Goal: Task Accomplishment & Management: Manage account settings

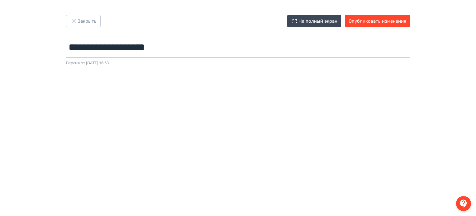
click at [216, 38] on input "**********" at bounding box center [238, 47] width 344 height 20
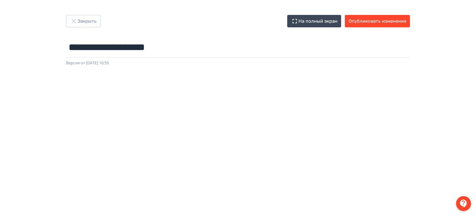
click at [210, 22] on div "Закрыть На полный экран Опубликовать изменения" at bounding box center [238, 21] width 344 height 12
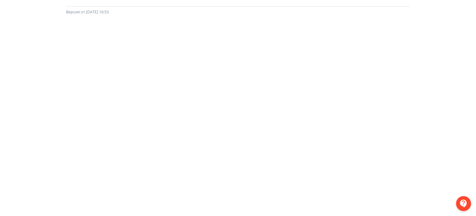
scroll to position [0, 1]
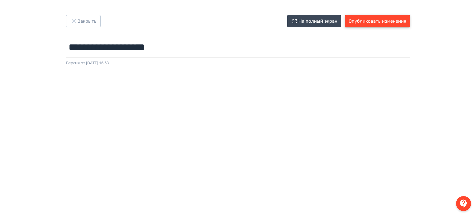
click at [381, 20] on button "Опубликовать изменения" at bounding box center [377, 21] width 65 height 12
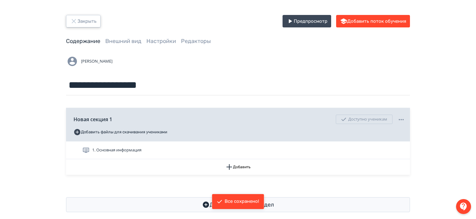
click at [91, 21] on button "Закрыть" at bounding box center [83, 21] width 35 height 12
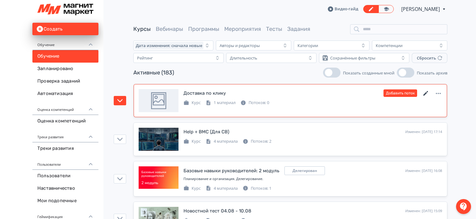
click at [422, 93] on icon at bounding box center [425, 93] width 7 height 7
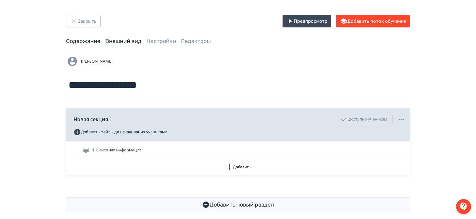
click at [113, 43] on link "Внешний вид" at bounding box center [123, 41] width 36 height 7
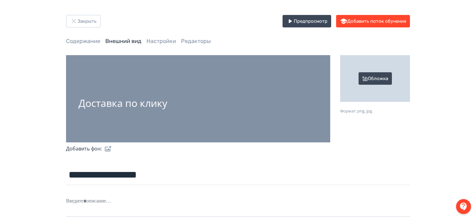
click at [375, 77] on div "Обложка" at bounding box center [375, 78] width 70 height 47
click at [0, 0] on input "Обложка Формат: png, jpg." at bounding box center [0, 0] width 0 height 0
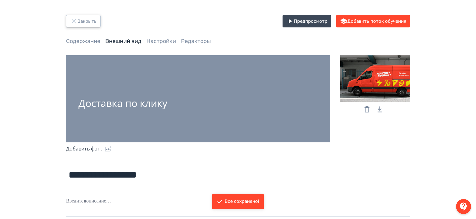
click at [97, 23] on button "Закрыть" at bounding box center [83, 21] width 35 height 12
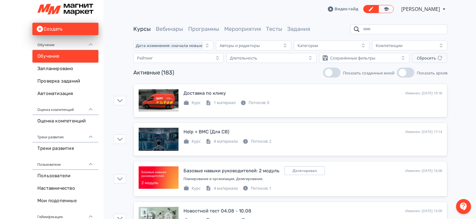
click at [399, 27] on input "search" at bounding box center [398, 29] width 97 height 10
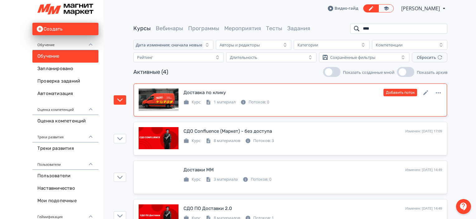
scroll to position [1, 0]
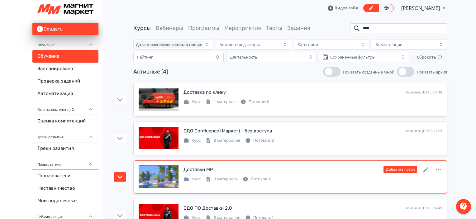
type input "****"
click at [284, 169] on div "Доставки ММ Изменен: [DATE] 14:49 Добавить поток" at bounding box center [312, 169] width 258 height 8
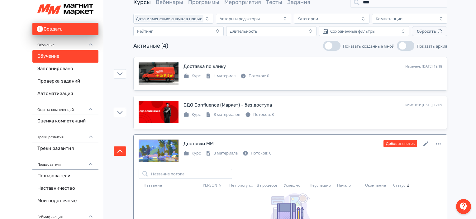
scroll to position [0, 0]
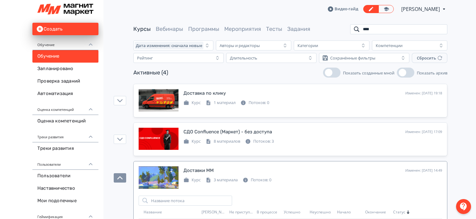
click at [441, 31] on input "****" at bounding box center [398, 29] width 97 height 10
